Goal: Transaction & Acquisition: Purchase product/service

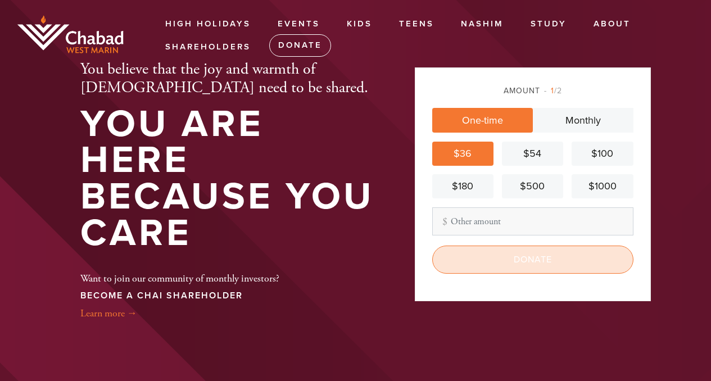
click at [501, 262] on input "Donate" at bounding box center [532, 260] width 201 height 28
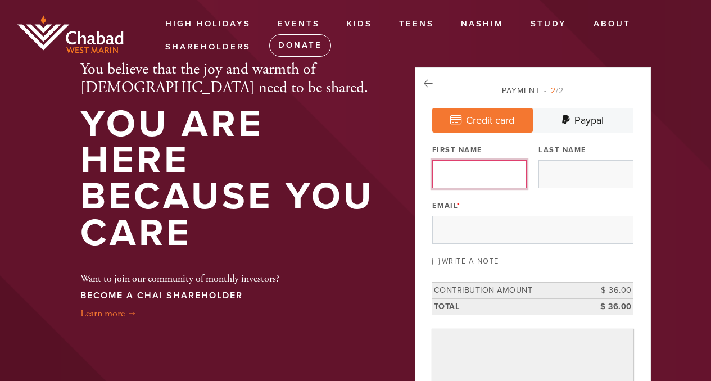
click at [468, 177] on input "First Name" at bounding box center [479, 174] width 94 height 28
click at [483, 175] on input "First Name" at bounding box center [479, 174] width 94 height 28
type input "Ahria"
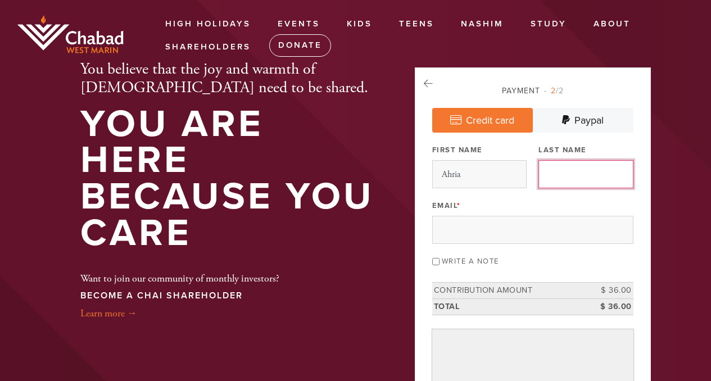
type input "Wolf"
type input "[EMAIL_ADDRESS][DOMAIN_NAME]"
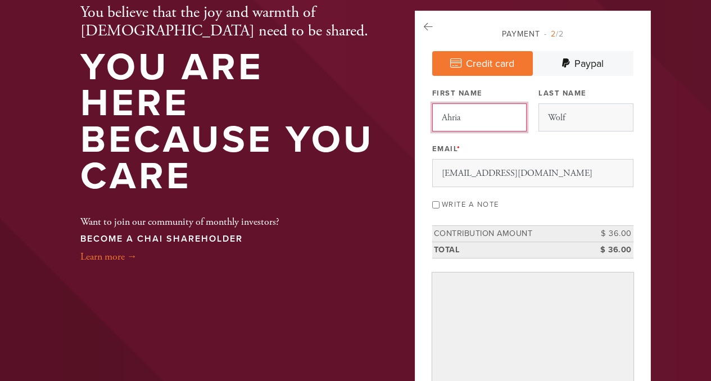
scroll to position [61, 0]
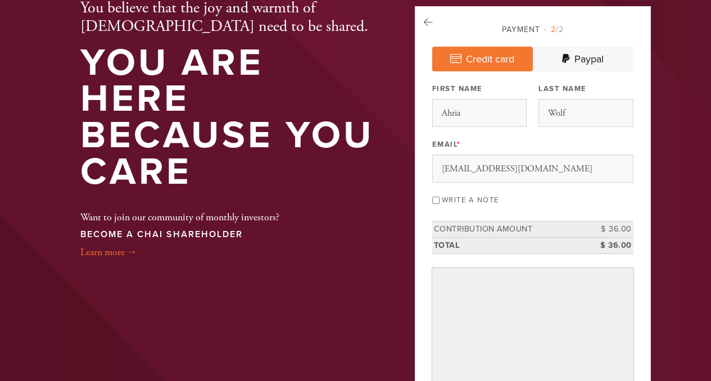
click at [437, 198] on input "Write a note" at bounding box center [435, 200] width 7 height 7
checkbox input "true"
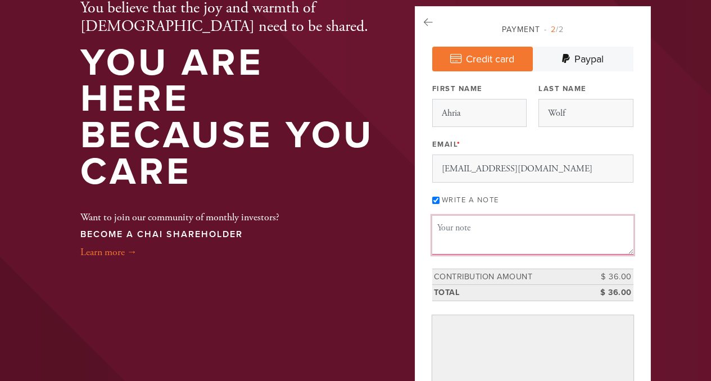
click at [459, 220] on textarea "Message or dedication" at bounding box center [532, 235] width 201 height 38
click at [484, 233] on textarea "Dear Ones," at bounding box center [532, 235] width 201 height 38
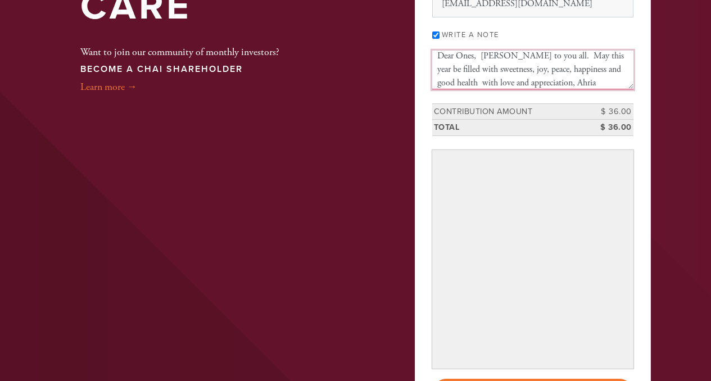
scroll to position [237, 0]
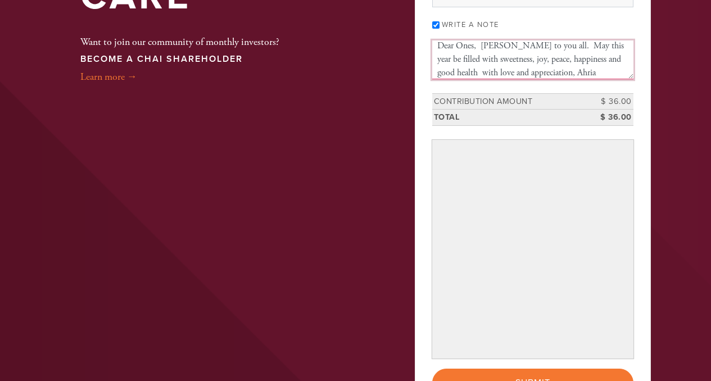
type textarea "Dear Ones, [PERSON_NAME] to you all. May this year be filled with sweetness, jo…"
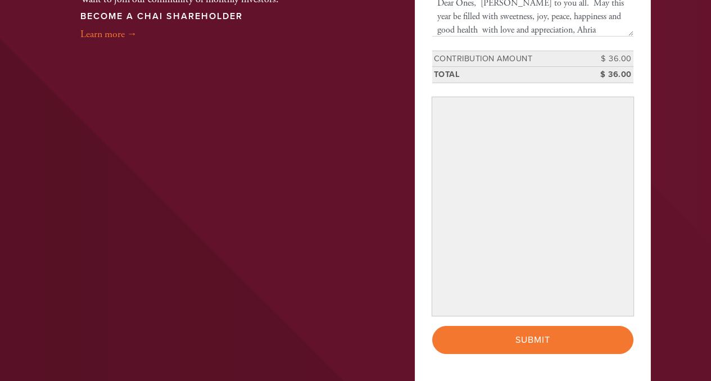
scroll to position [293, 0]
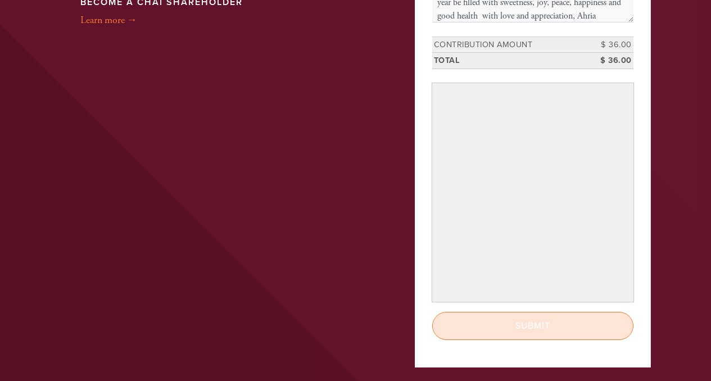
click at [451, 331] on input "Submit" at bounding box center [532, 326] width 201 height 28
click at [527, 320] on input "Submit" at bounding box center [532, 326] width 201 height 28
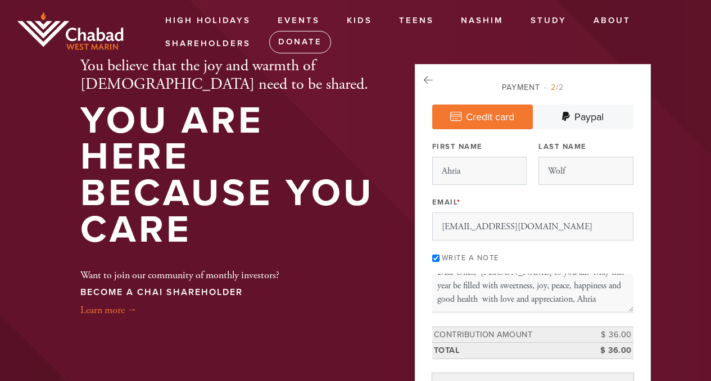
scroll to position [0, 0]
